Goal: Navigation & Orientation: Find specific page/section

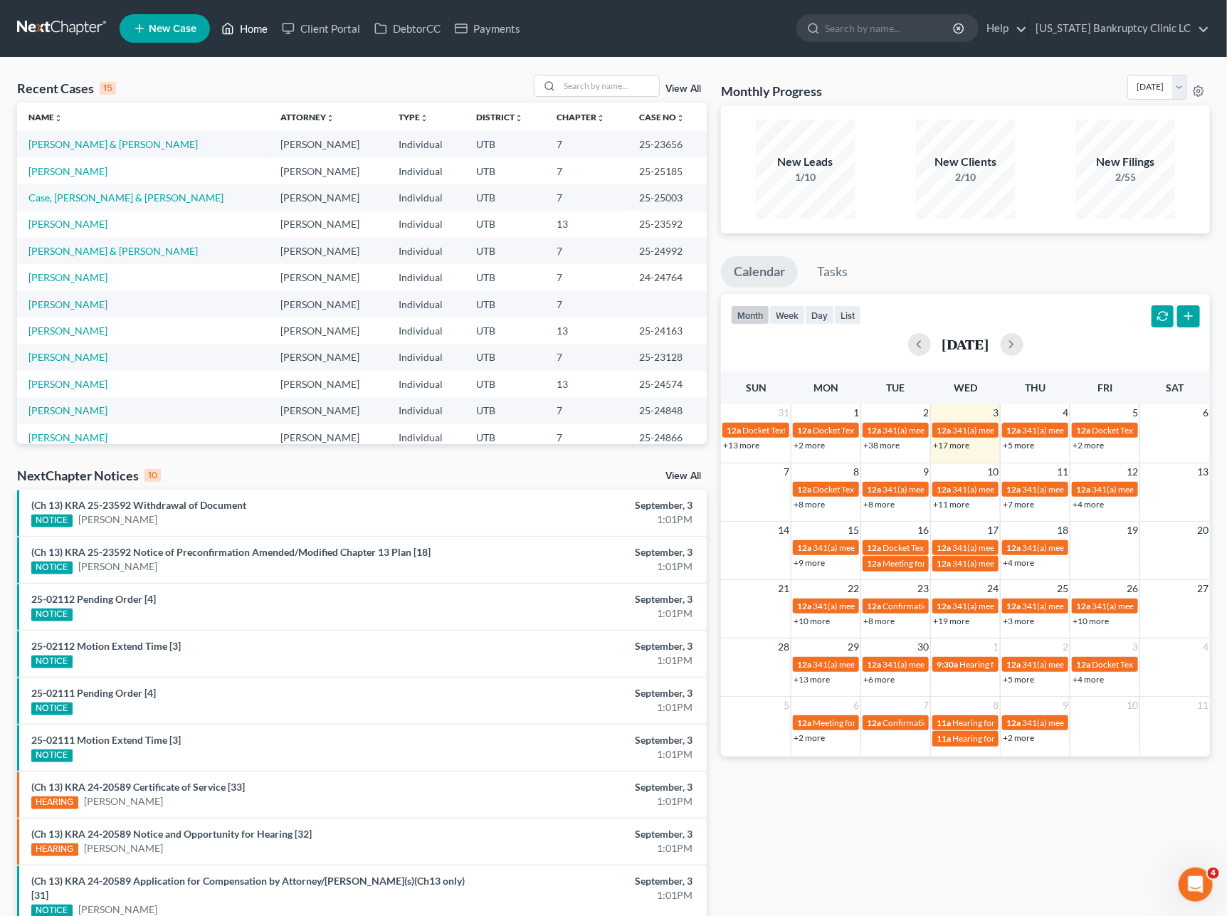
click at [232, 26] on icon at bounding box center [227, 28] width 13 height 17
click at [258, 26] on link "Home" at bounding box center [244, 29] width 61 height 26
